Goal: Check status: Check status

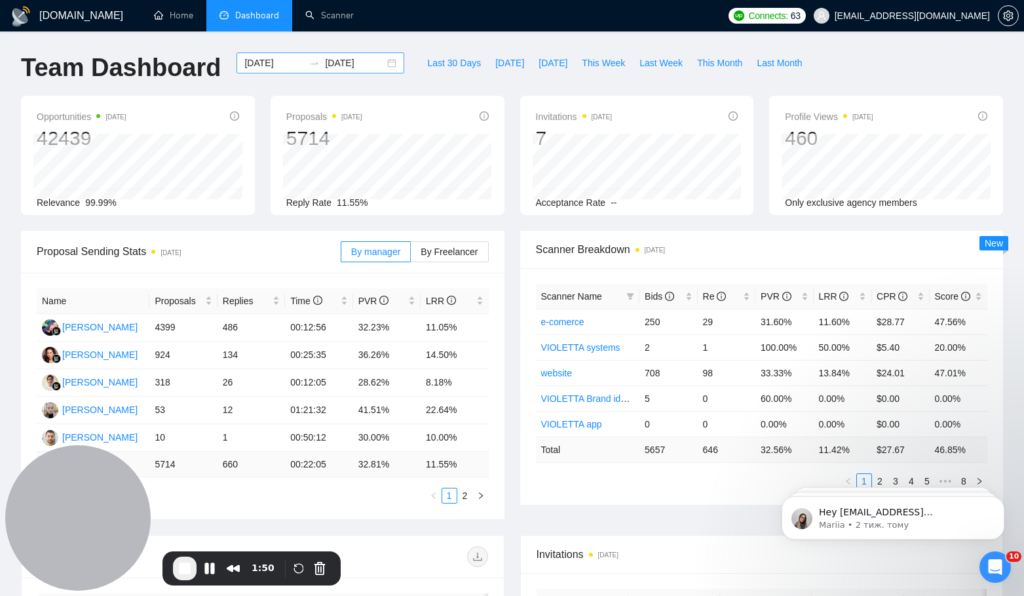
click at [304, 58] on div at bounding box center [314, 63] width 21 height 10
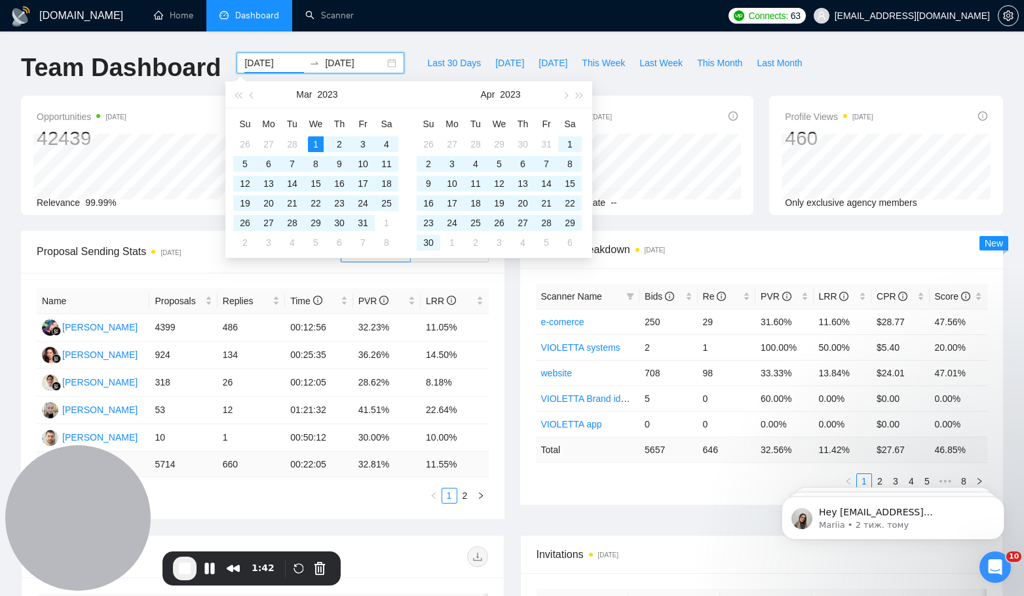
click at [390, 61] on div "2023-03-01 2025-08-31" at bounding box center [321, 62] width 168 height 21
click at [381, 62] on div "2023-03-01 2025-08-31" at bounding box center [321, 62] width 168 height 21
click at [569, 96] on button "button" at bounding box center [565, 94] width 14 height 26
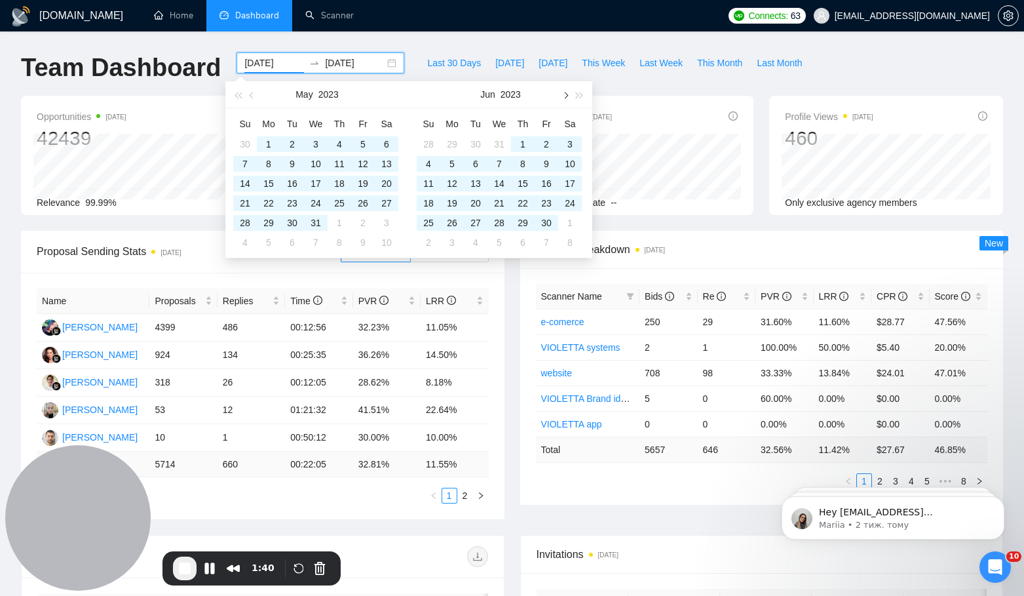
click at [569, 96] on button "button" at bounding box center [565, 94] width 14 height 26
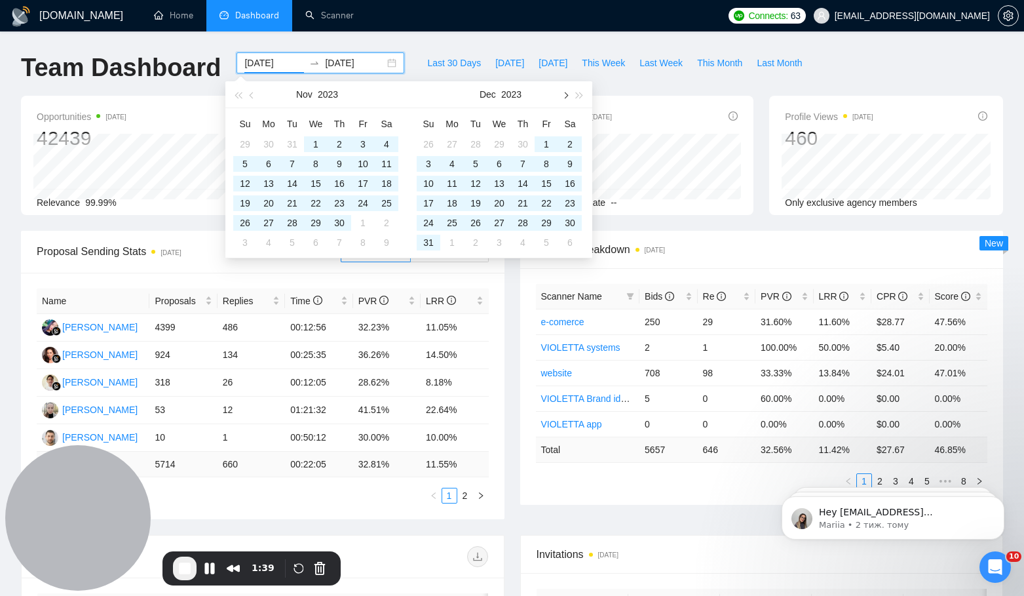
click at [569, 96] on button "button" at bounding box center [565, 94] width 14 height 26
click at [565, 97] on span "button" at bounding box center [565, 95] width 7 height 7
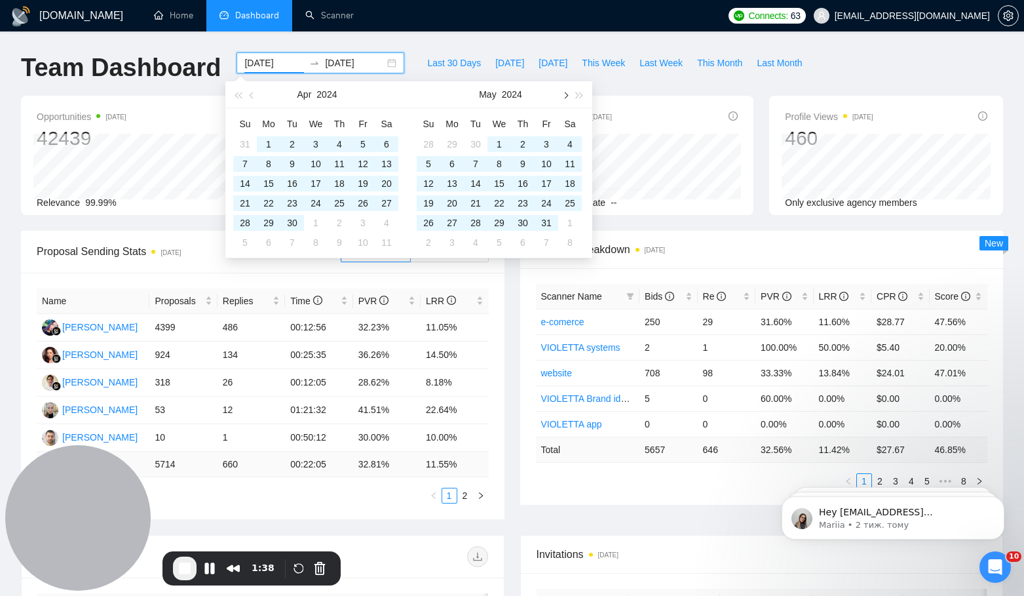
click at [565, 97] on span "button" at bounding box center [565, 95] width 7 height 7
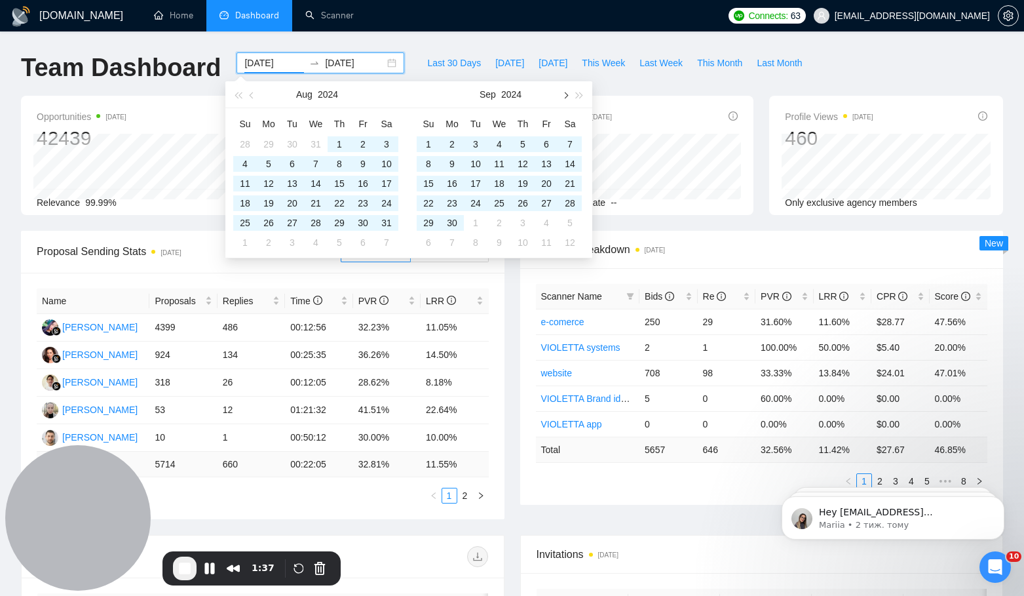
click at [565, 97] on span "button" at bounding box center [565, 95] width 7 height 7
click at [251, 91] on button "button" at bounding box center [252, 94] width 14 height 26
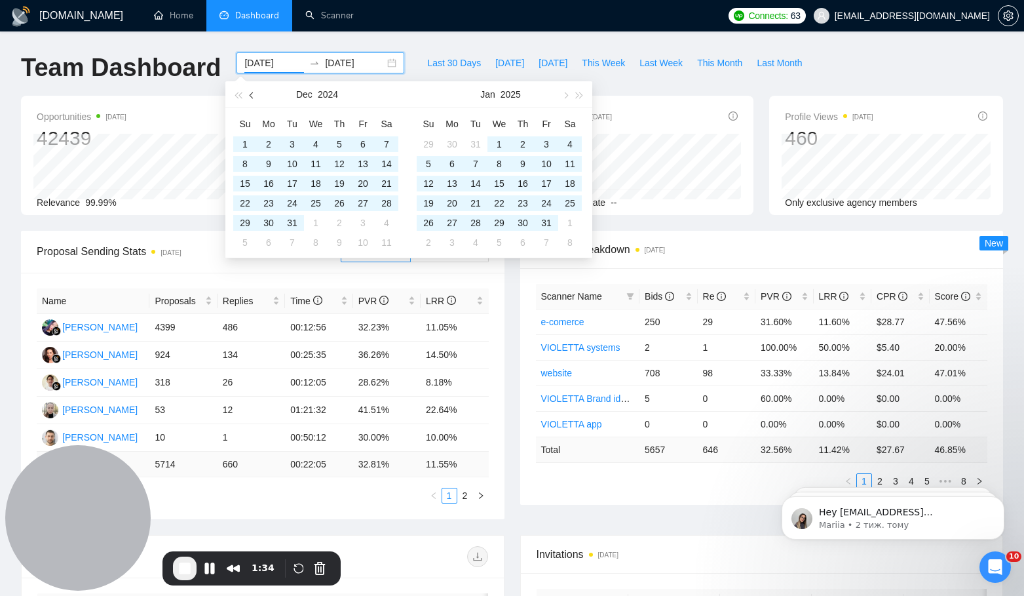
click at [251, 91] on button "button" at bounding box center [252, 94] width 14 height 26
type input "2024-09-01"
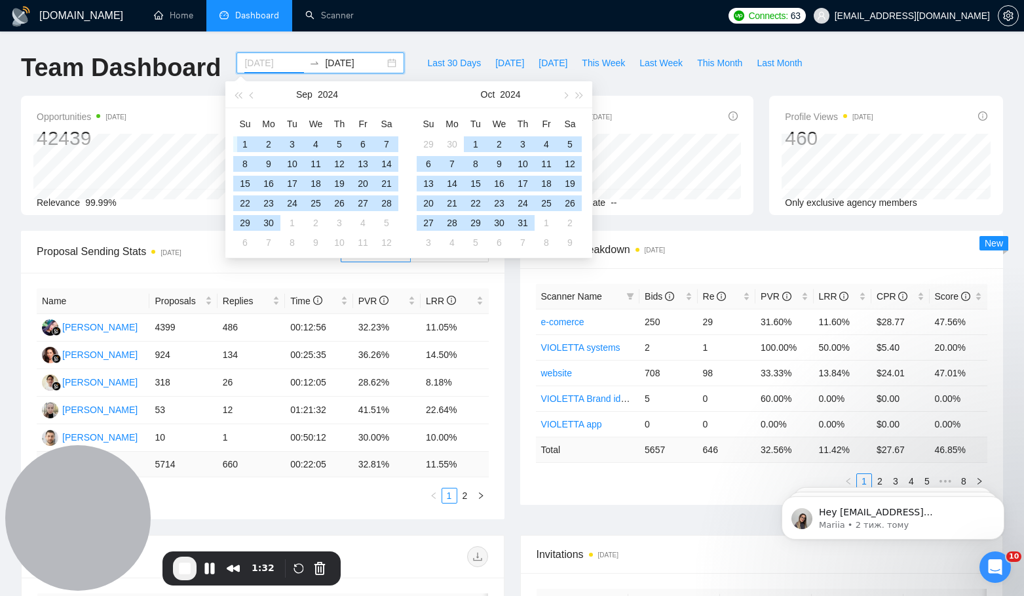
click at [248, 144] on div "1" at bounding box center [245, 144] width 16 height 16
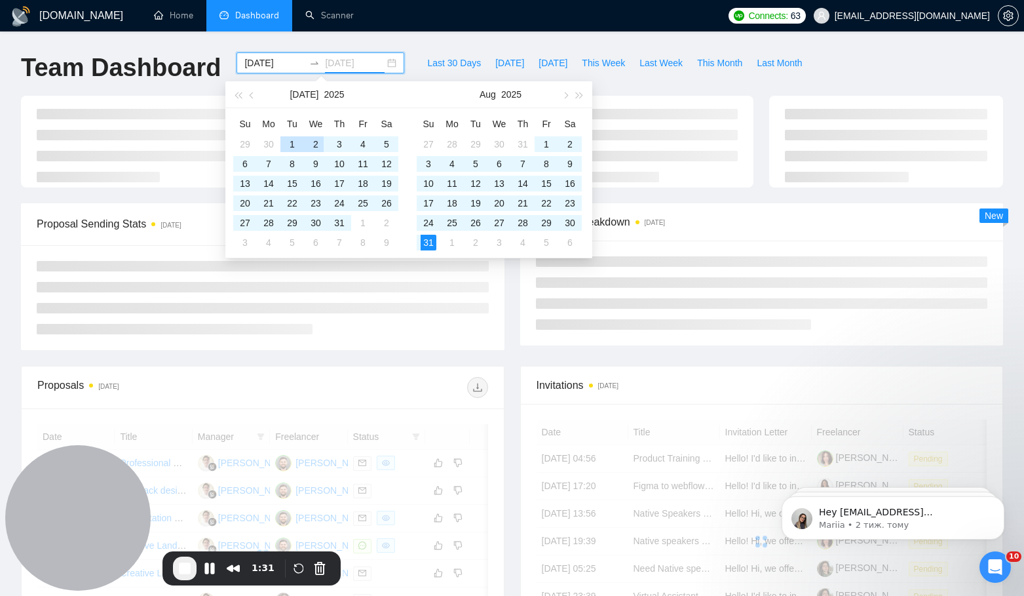
type input "2025-08-31"
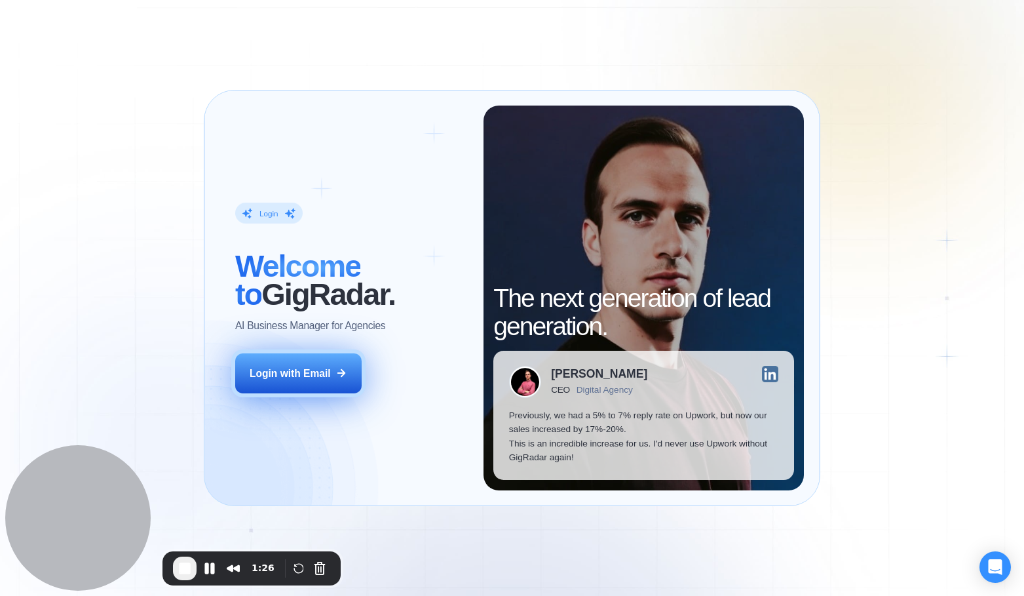
click at [313, 376] on div "Login with Email" at bounding box center [290, 373] width 81 height 14
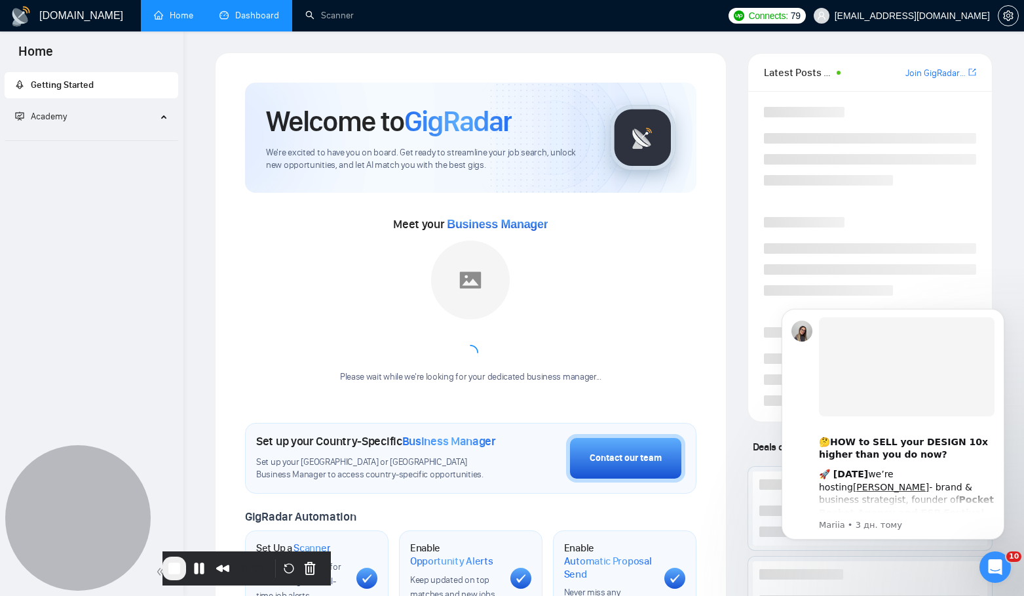
click at [237, 10] on link "Dashboard" at bounding box center [250, 15] width 60 height 11
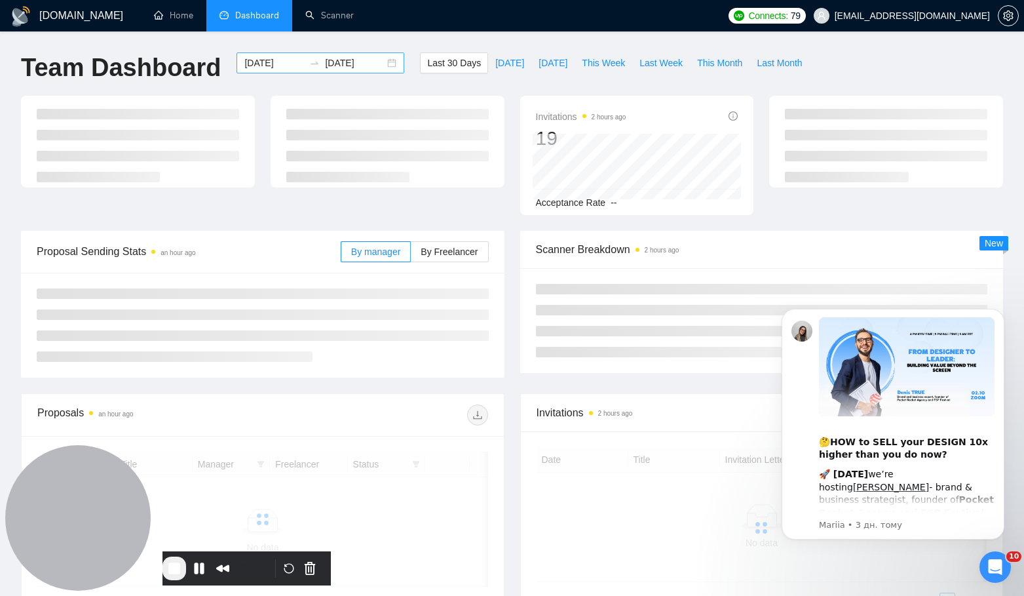
click at [269, 63] on input "[DATE]" at bounding box center [274, 63] width 60 height 14
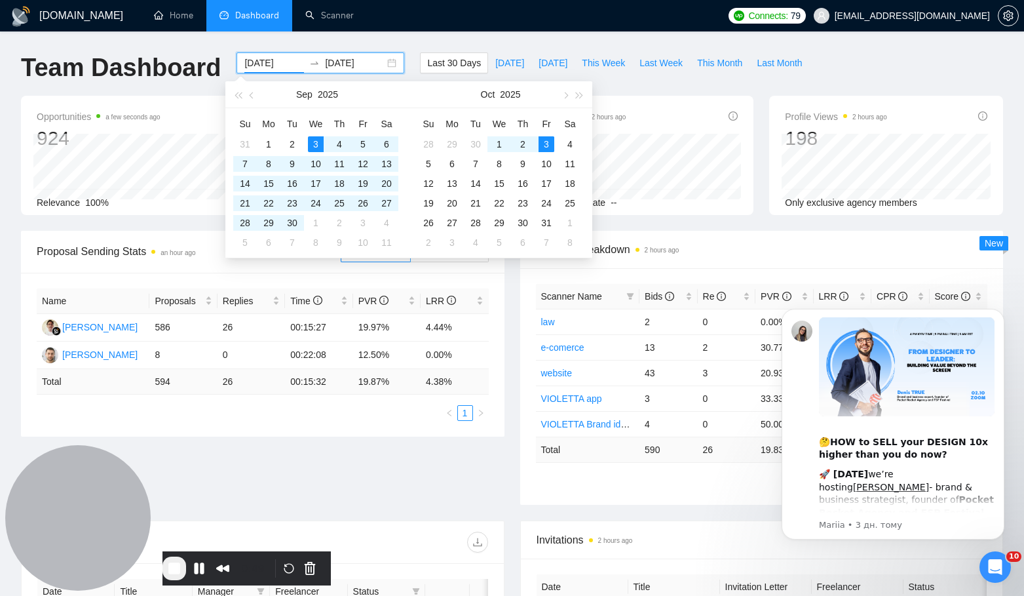
click at [286, 65] on input "[DATE]" at bounding box center [274, 63] width 60 height 14
type input "[DATE]"
drag, startPoint x: 366, startPoint y: 64, endPoint x: 357, endPoint y: 64, distance: 8.5
click at [357, 64] on input "[DATE]" at bounding box center [355, 63] width 60 height 14
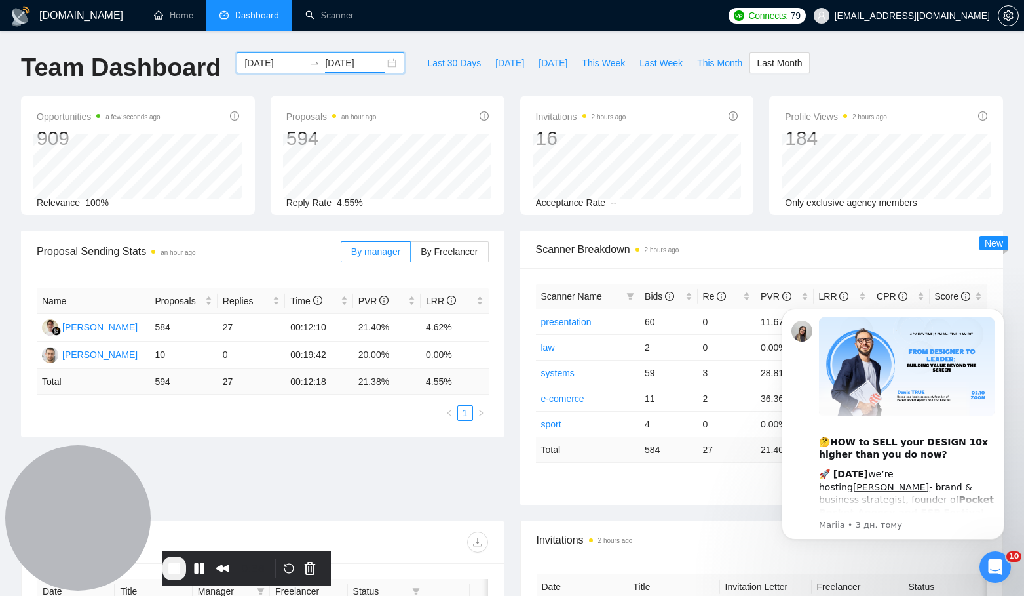
type input "[DATE]"
click at [339, 148] on div "Proposals an hour ago 594 Reply Rate 4.55%" at bounding box center [387, 159] width 202 height 101
copy div "Proposals an hour ago 594"
